Goal: Find specific page/section: Find specific page/section

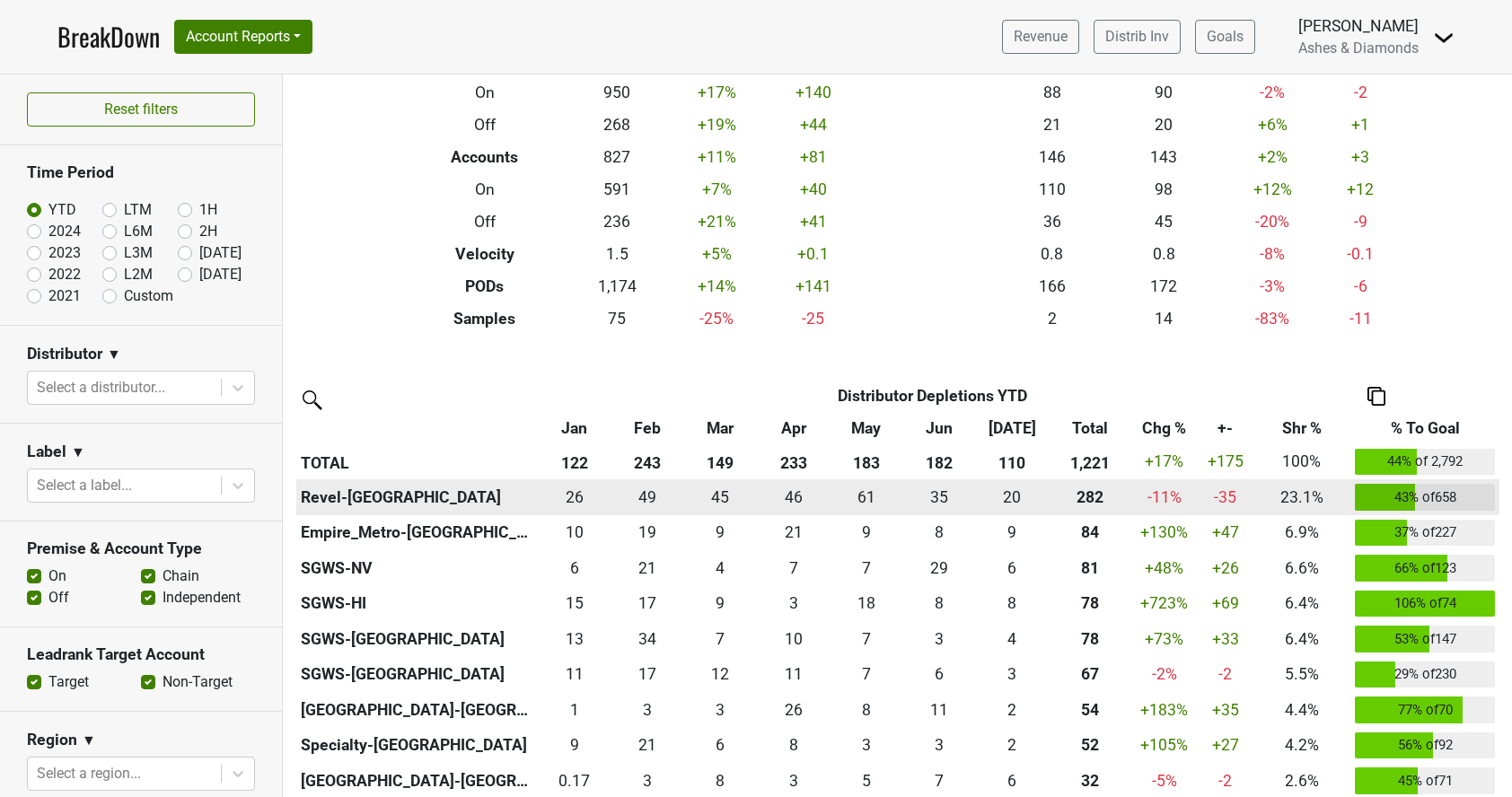
scroll to position [155, 0]
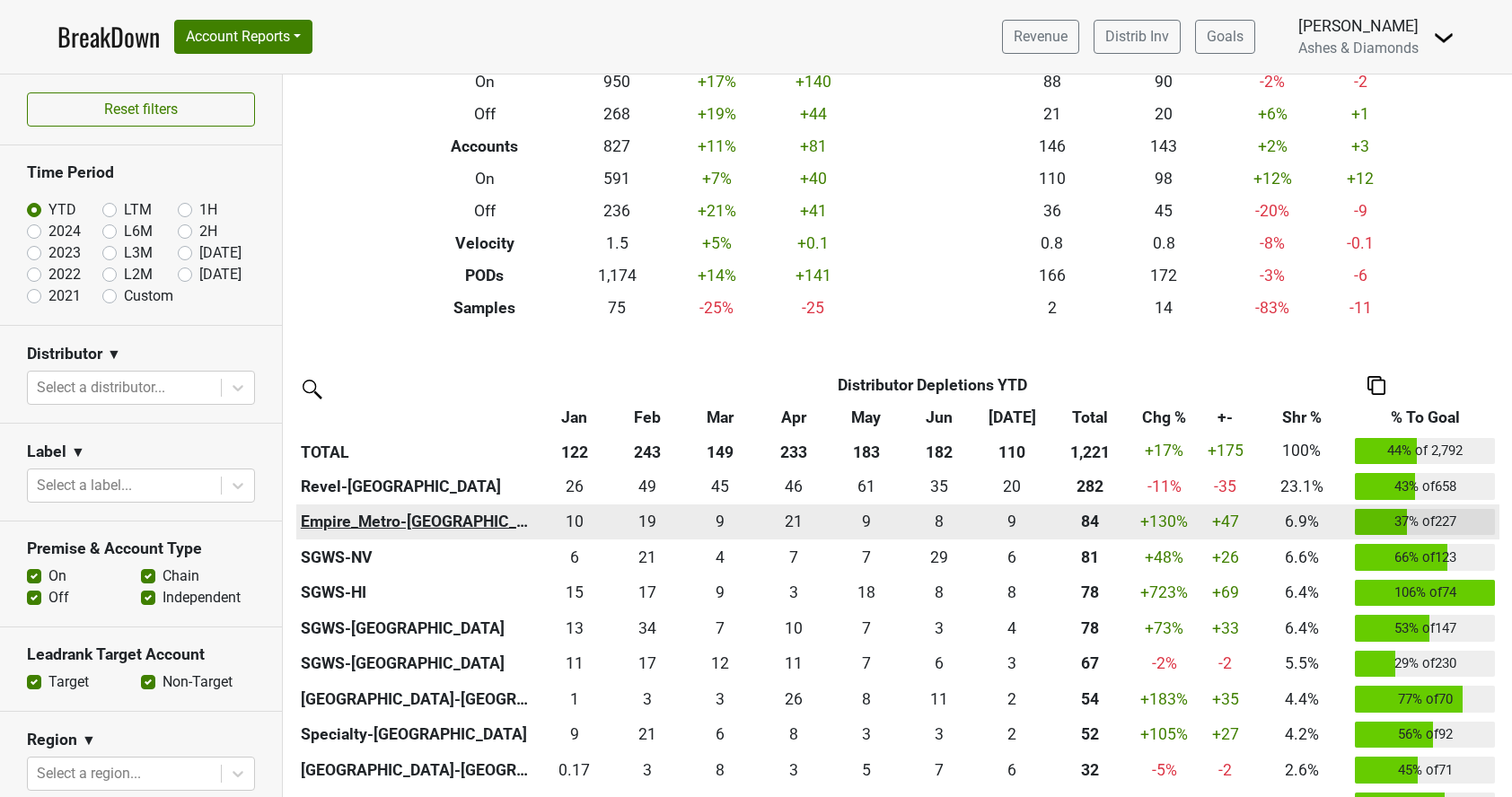
click at [408, 516] on th "Empire_Metro-[GEOGRAPHIC_DATA]" at bounding box center [417, 522] width 241 height 36
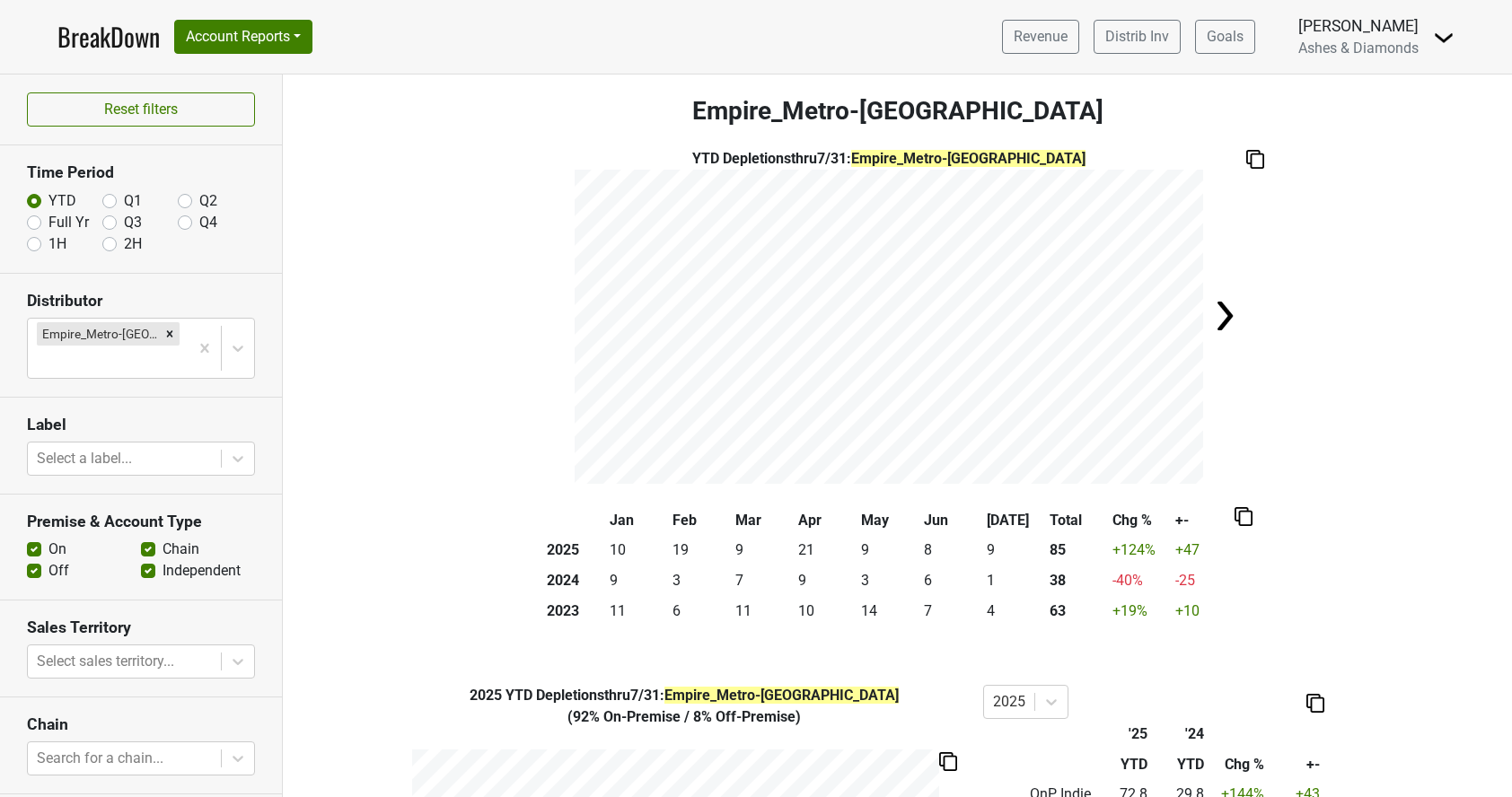
click at [87, 31] on link "BreakDown" at bounding box center [108, 36] width 102 height 38
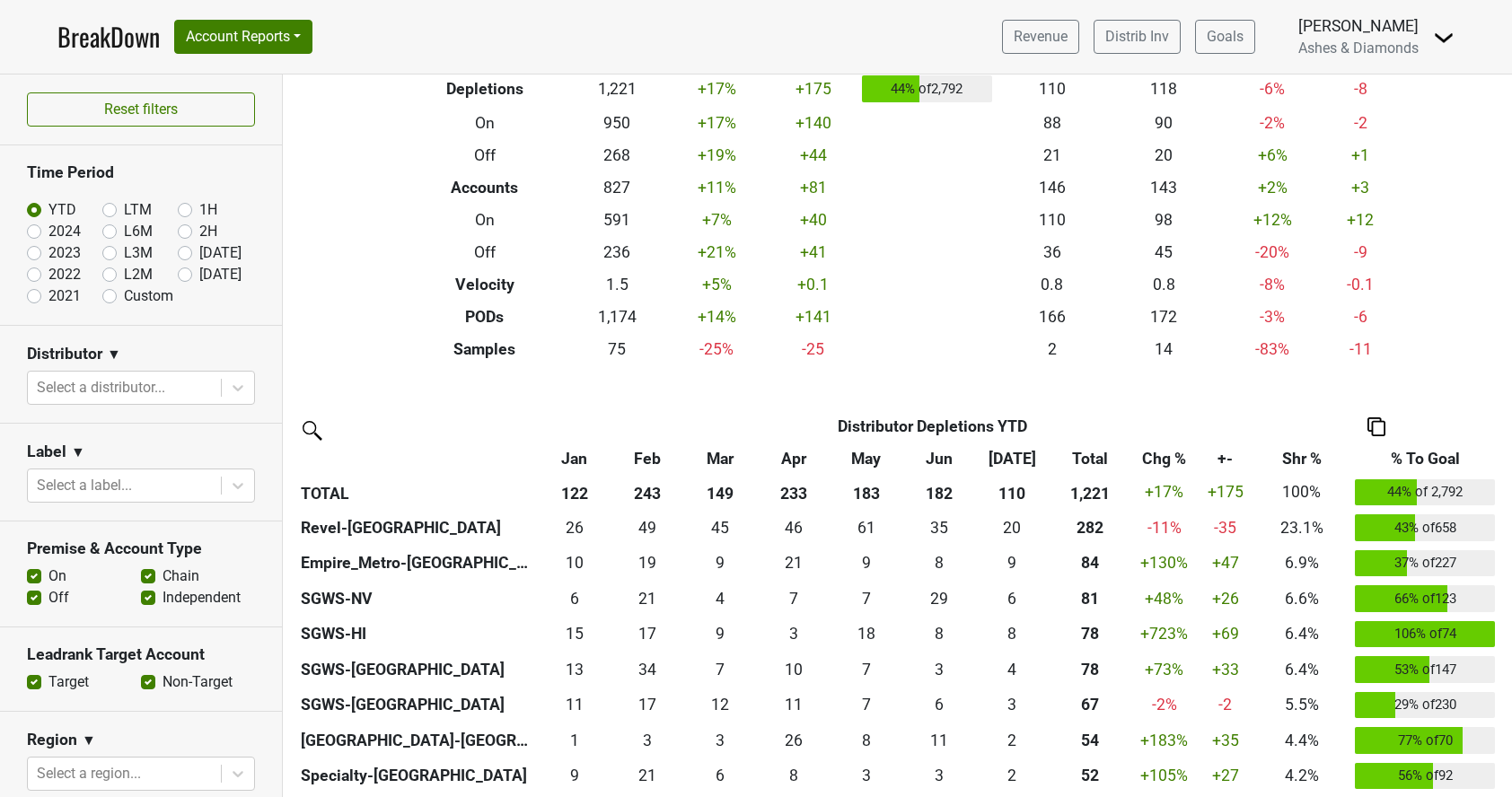
scroll to position [137, 0]
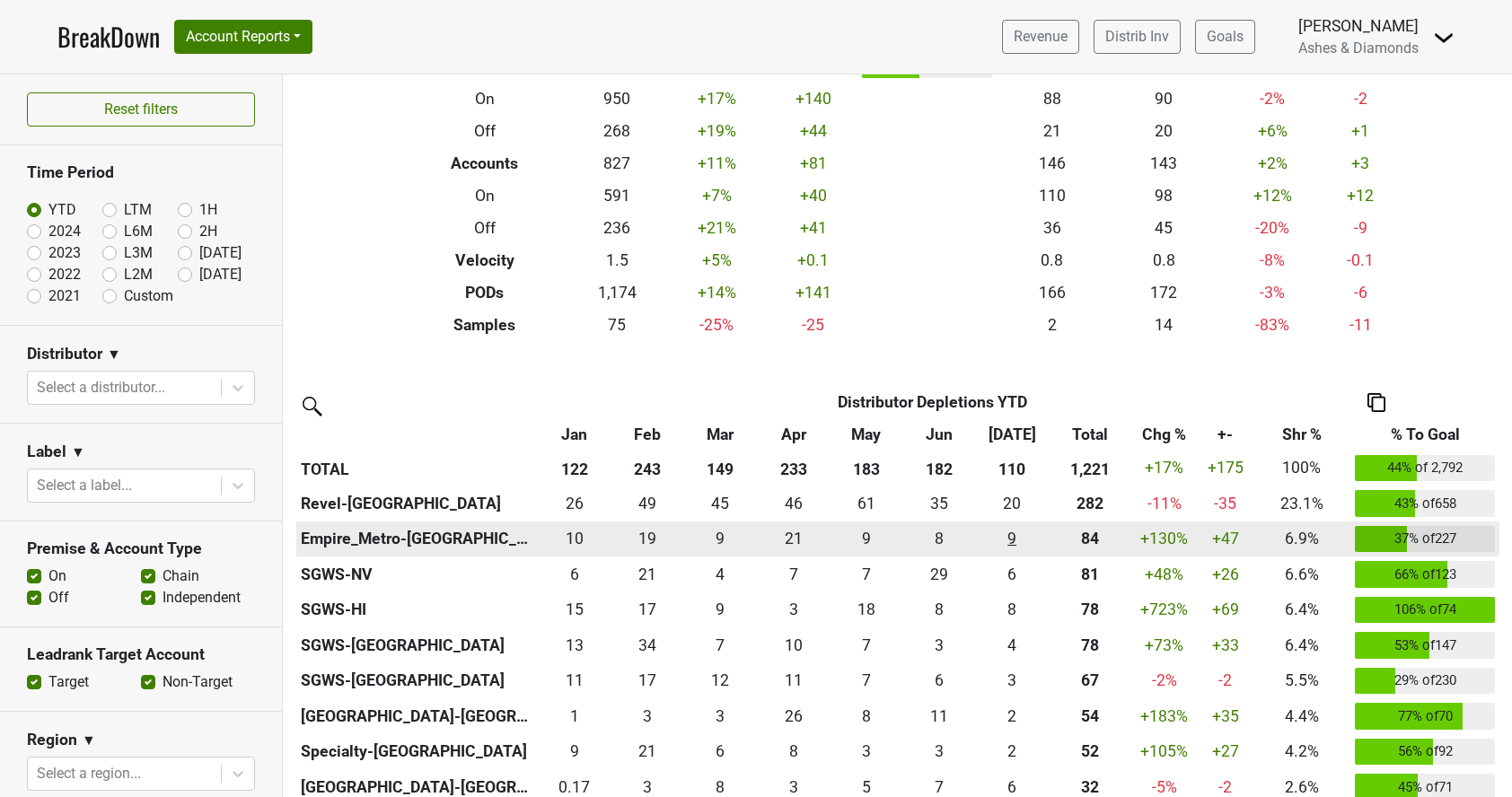
click at [1014, 535] on div "8.5 9" at bounding box center [1012, 538] width 64 height 23
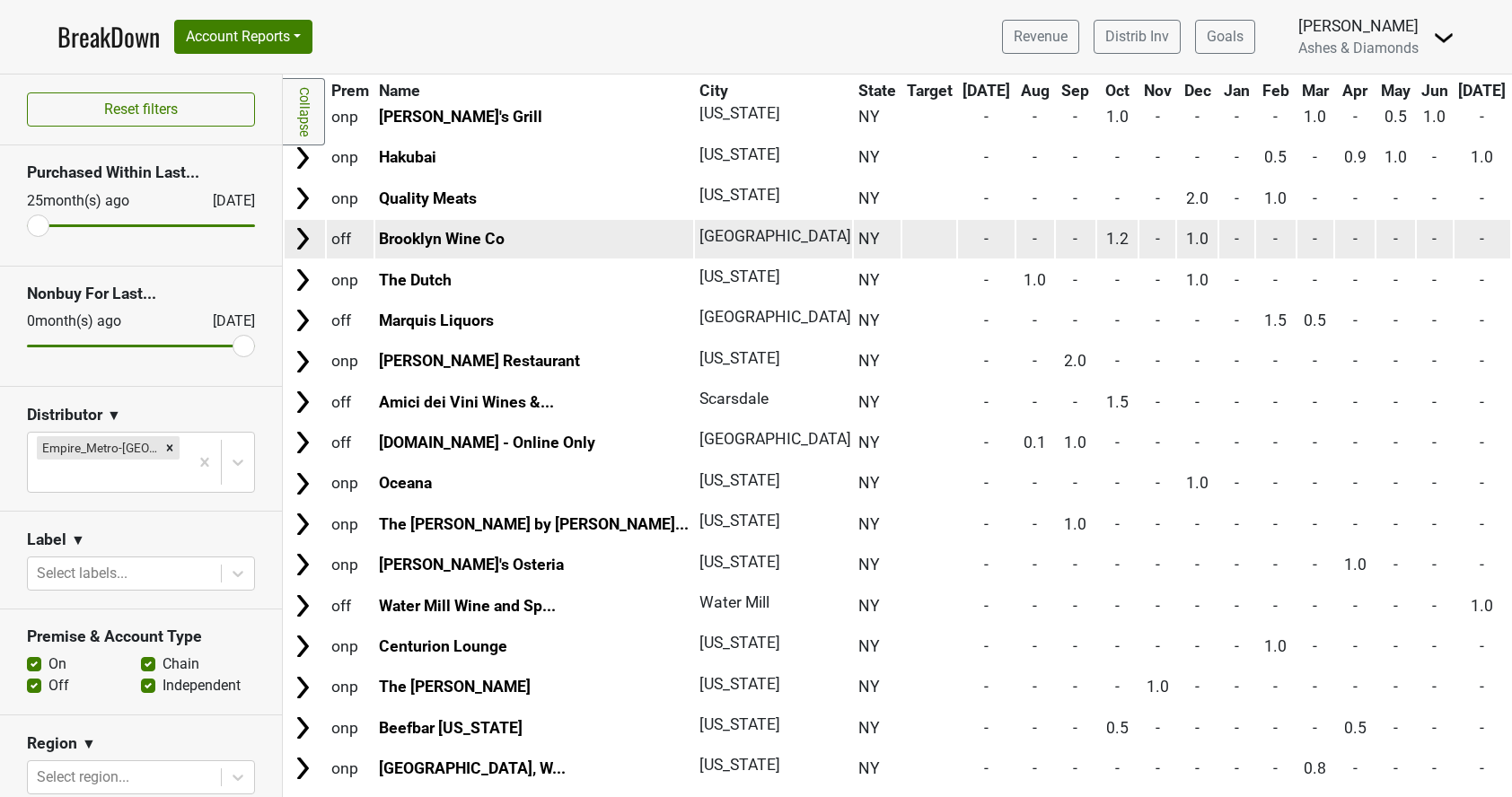
scroll to position [390, 0]
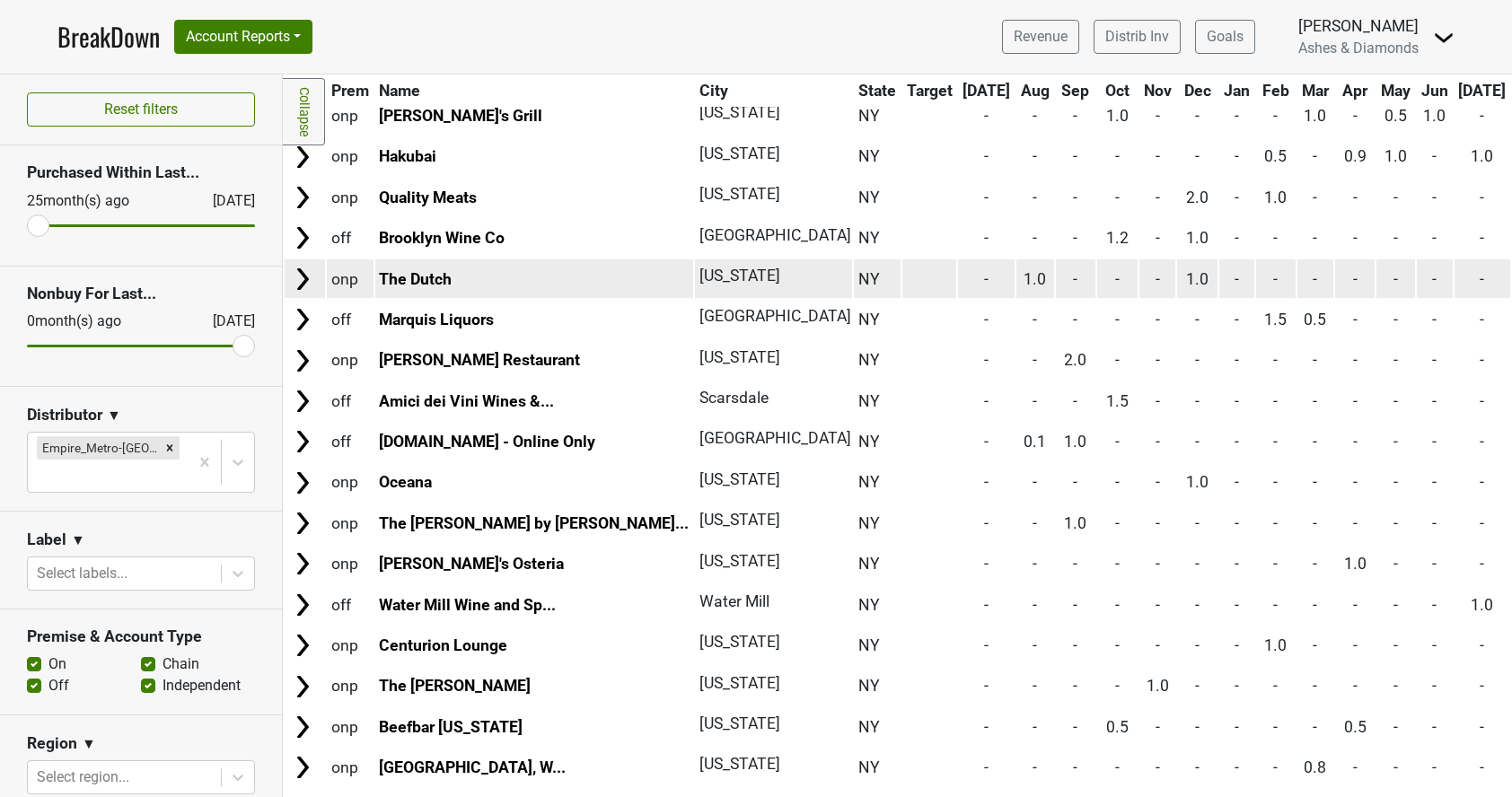
click at [302, 272] on img at bounding box center [303, 279] width 27 height 27
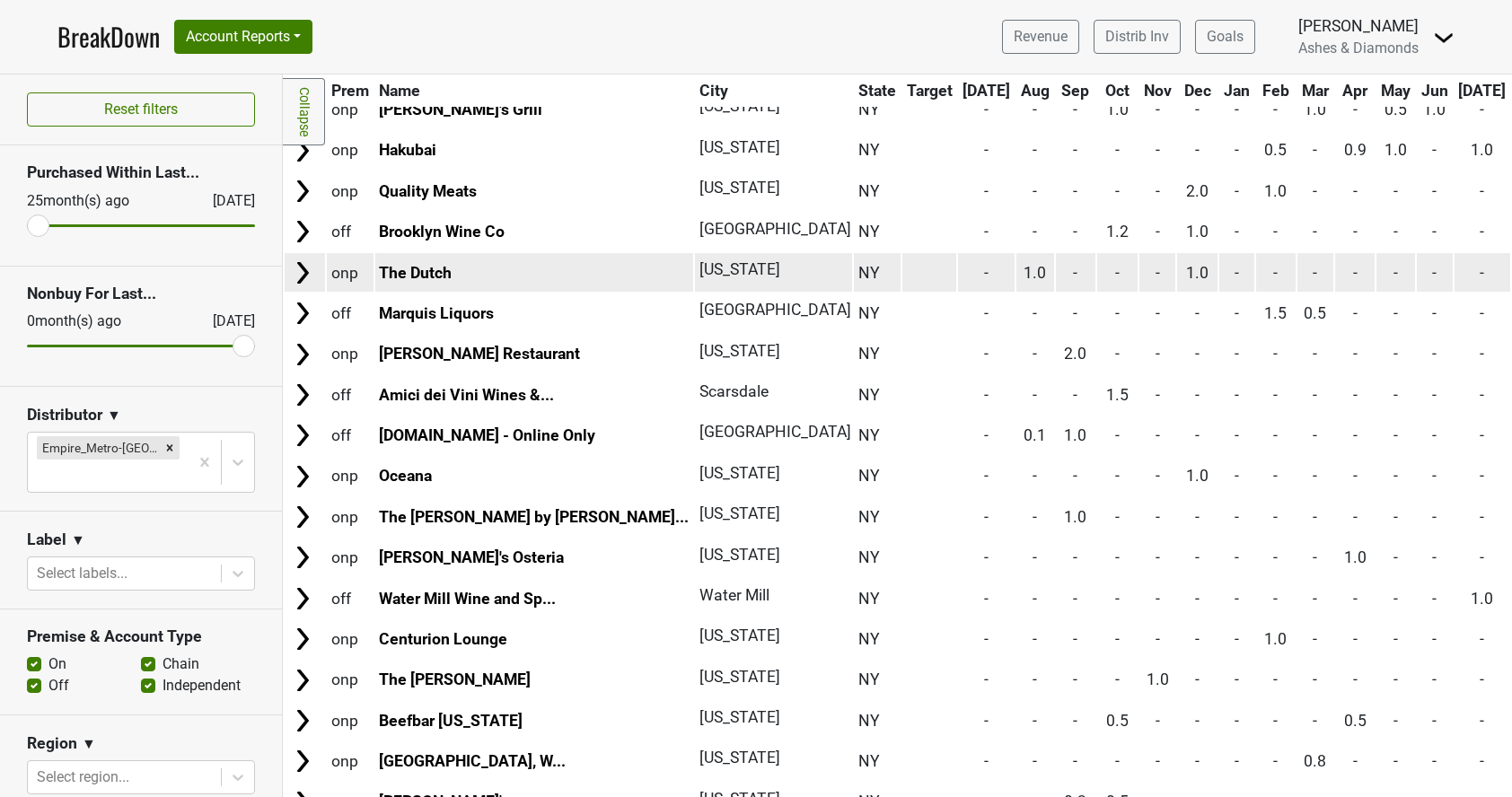
scroll to position [403, 0]
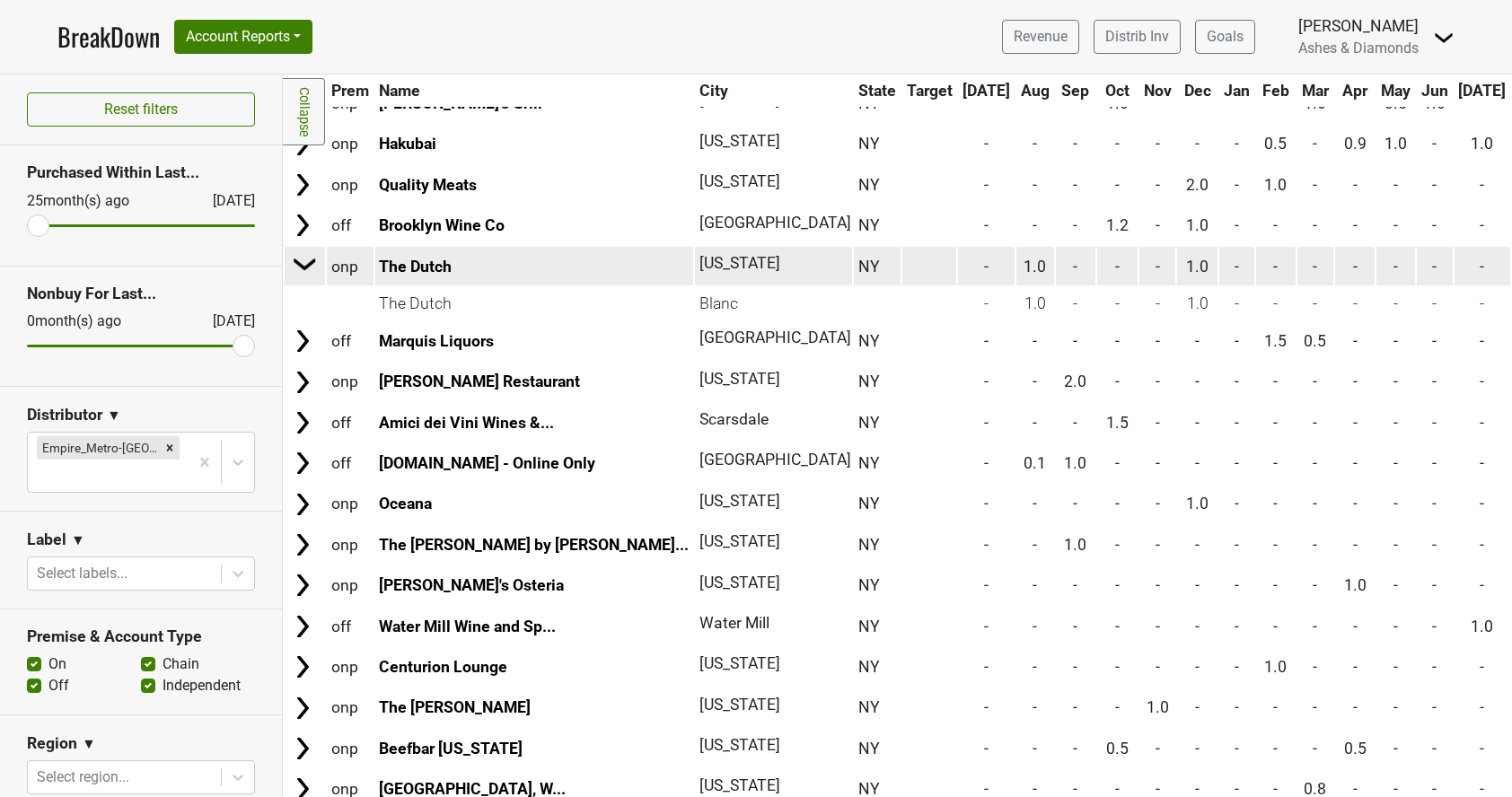
click at [308, 256] on img at bounding box center [306, 264] width 27 height 27
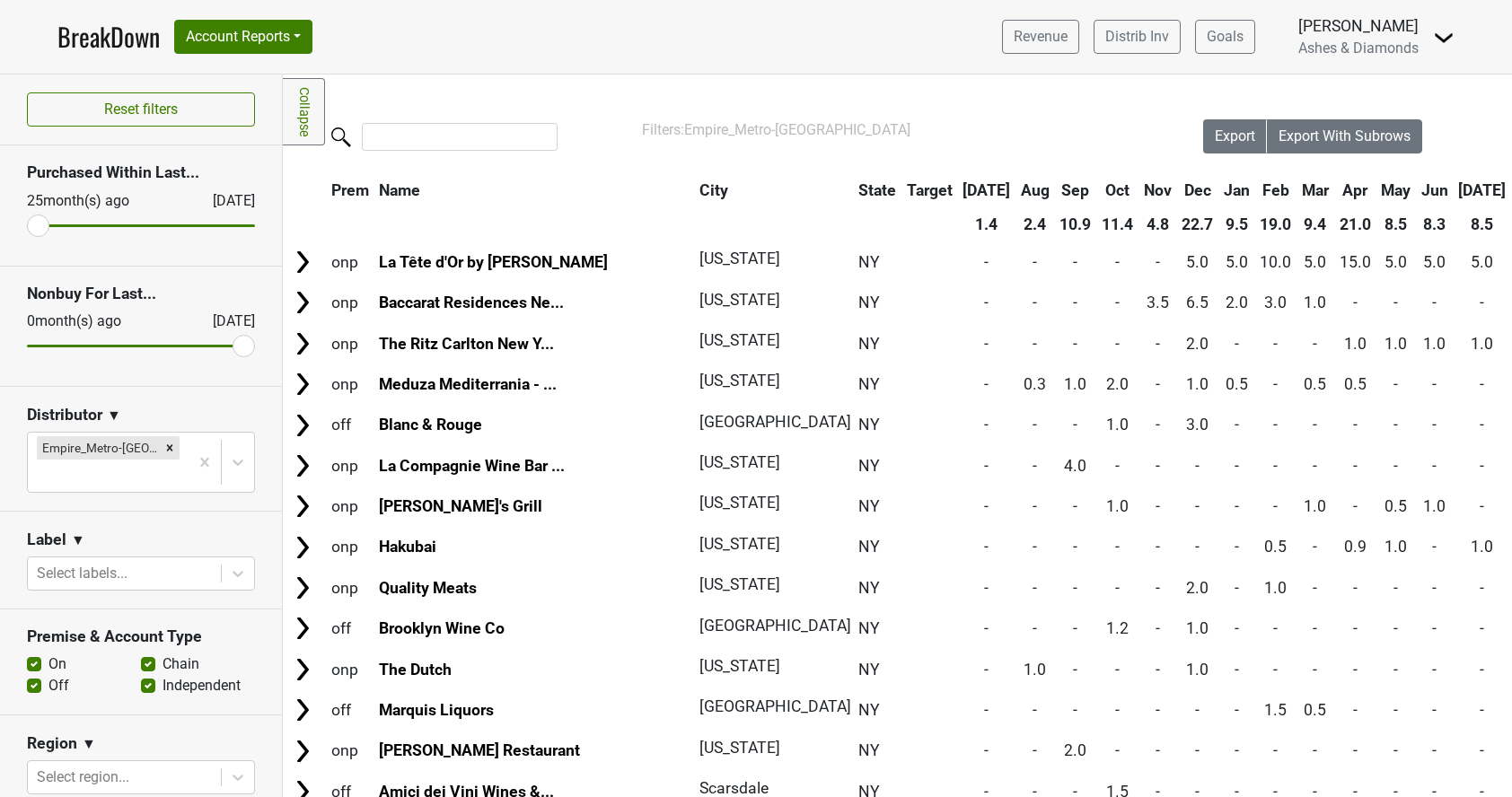
scroll to position [0, 0]
